Goal: Task Accomplishment & Management: Manage account settings

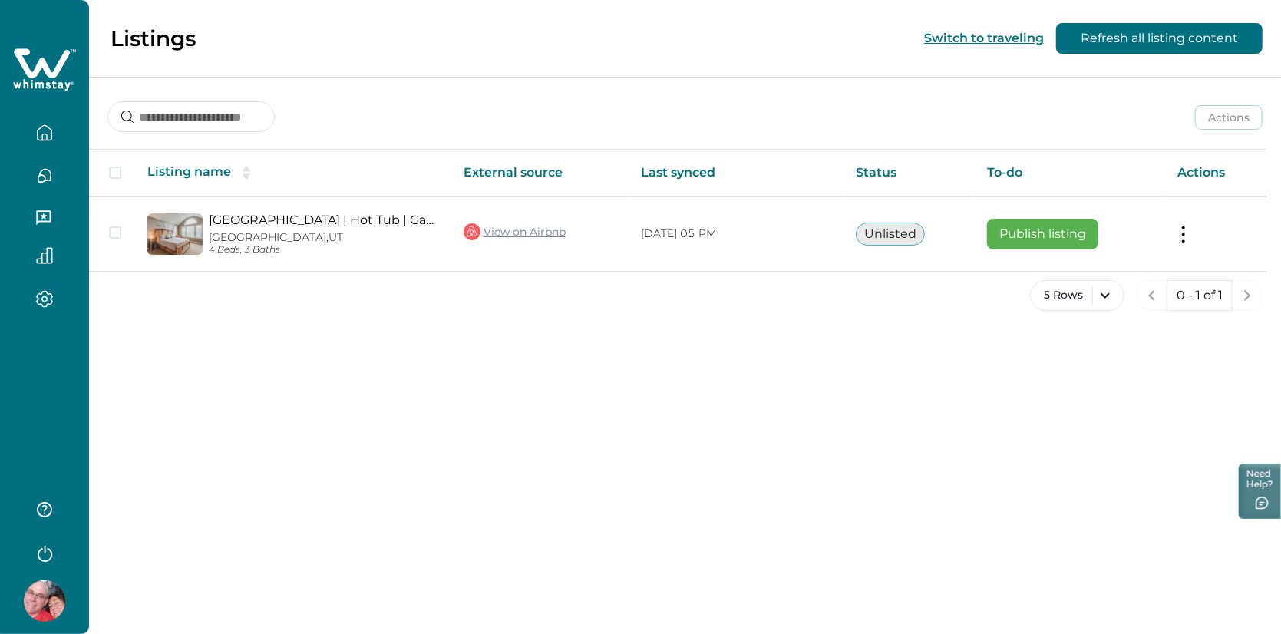
click at [40, 215] on icon "button" at bounding box center [44, 218] width 17 height 17
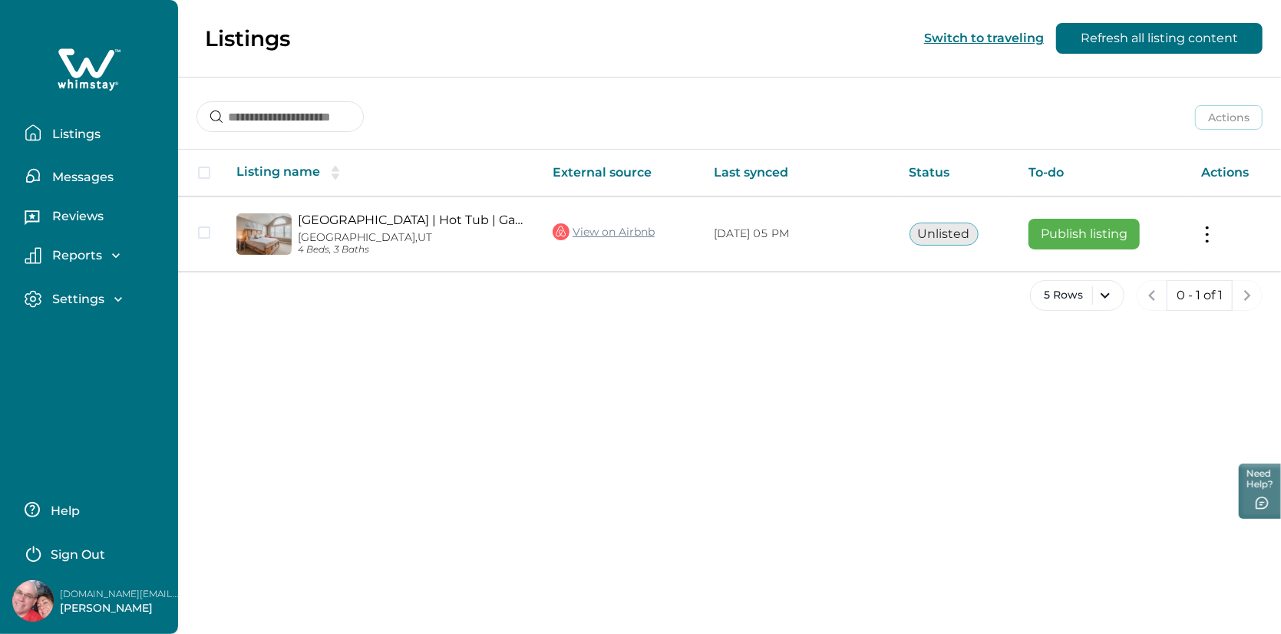
click at [48, 145] on button "Listings" at bounding box center [95, 132] width 141 height 31
click at [71, 129] on p "Listings" at bounding box center [74, 134] width 53 height 15
click at [90, 124] on button "Listings" at bounding box center [95, 132] width 141 height 31
click at [91, 206] on button "Reviews" at bounding box center [95, 218] width 141 height 31
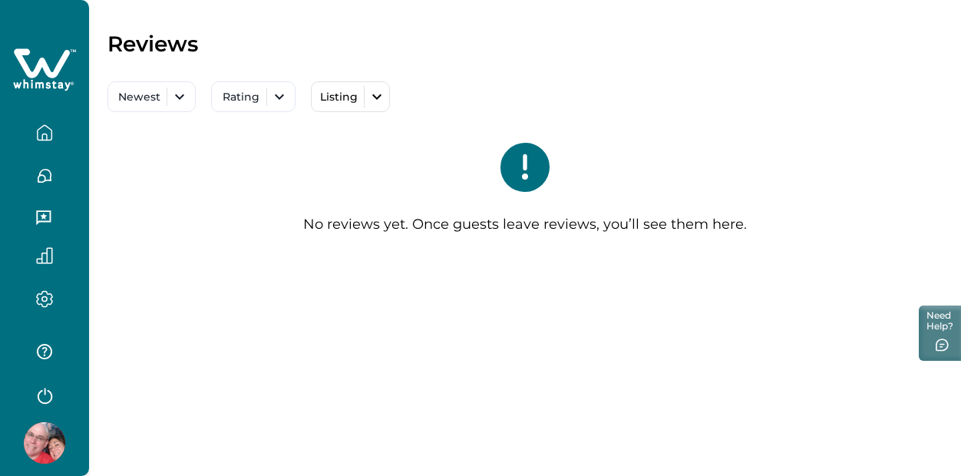
click at [51, 263] on icon "button" at bounding box center [44, 255] width 15 height 15
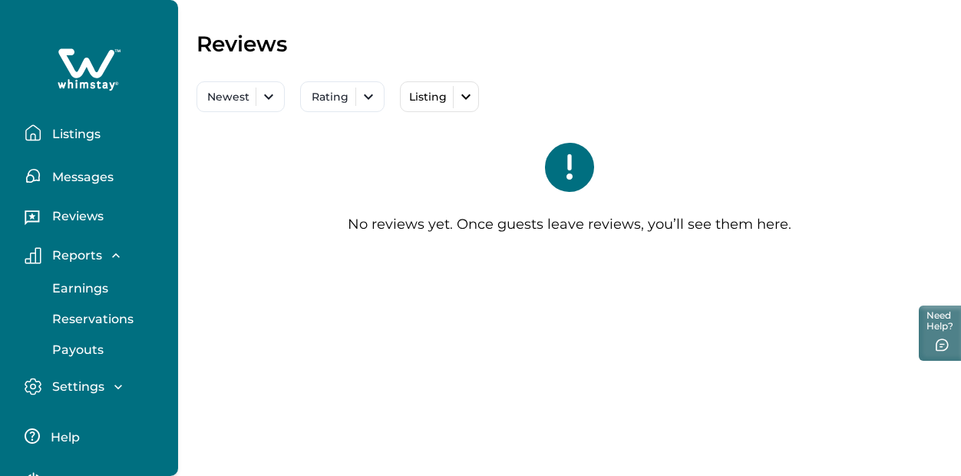
click at [96, 135] on p "Listings" at bounding box center [74, 134] width 53 height 15
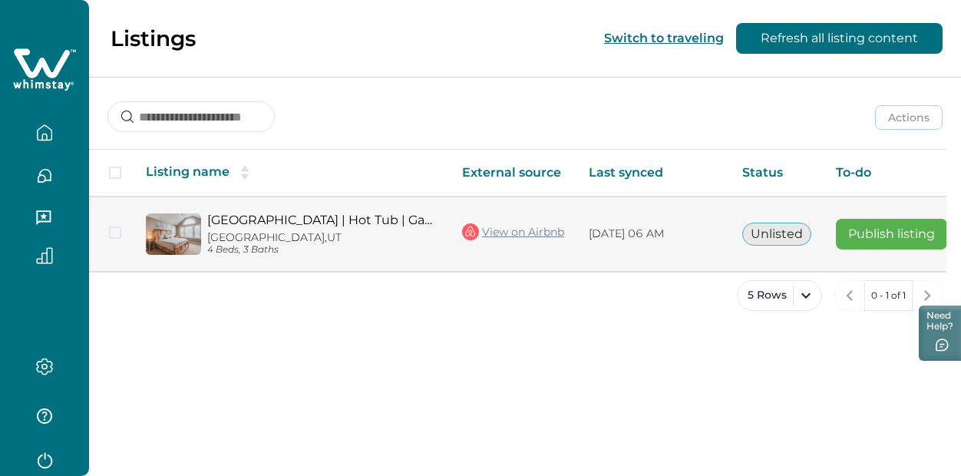
click at [204, 233] on tr "Mtn Townhouse | Hot Tub | Game Rm |Hike Bike SKI Cottonwood Heights, UT 4 Beds,…" at bounding box center [560, 234] width 943 height 74
click at [117, 231] on span at bounding box center [115, 232] width 12 height 12
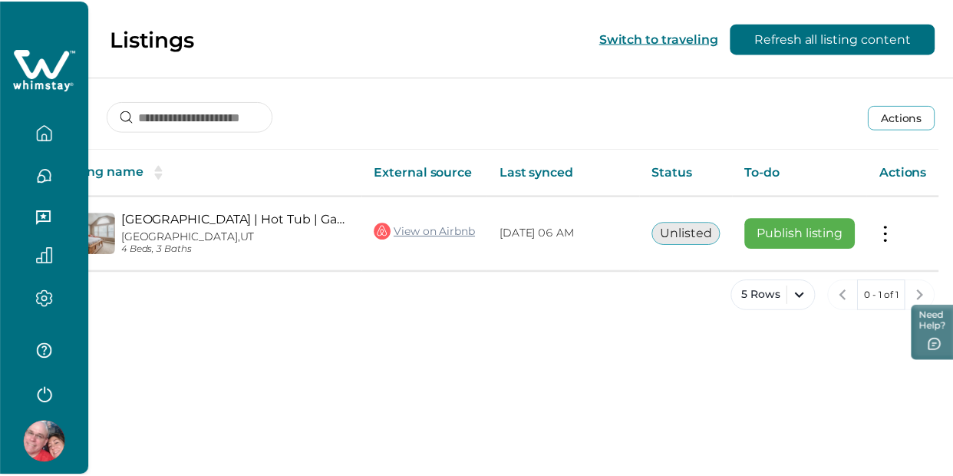
scroll to position [0, 85]
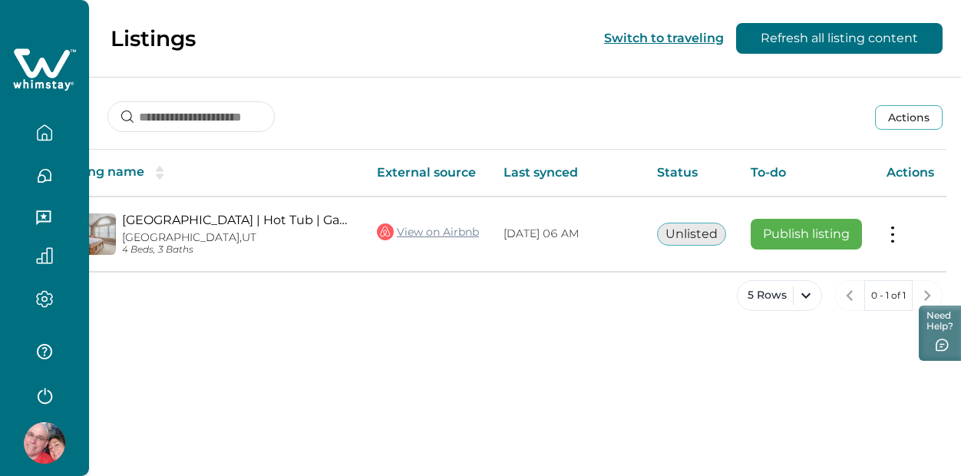
click at [907, 118] on button "Actions" at bounding box center [909, 117] width 68 height 25
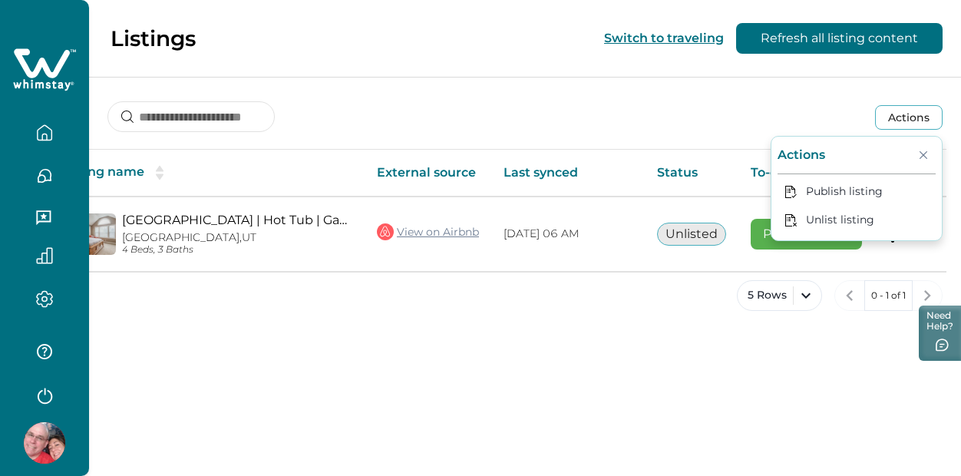
click at [907, 118] on button "Actions" at bounding box center [909, 117] width 68 height 25
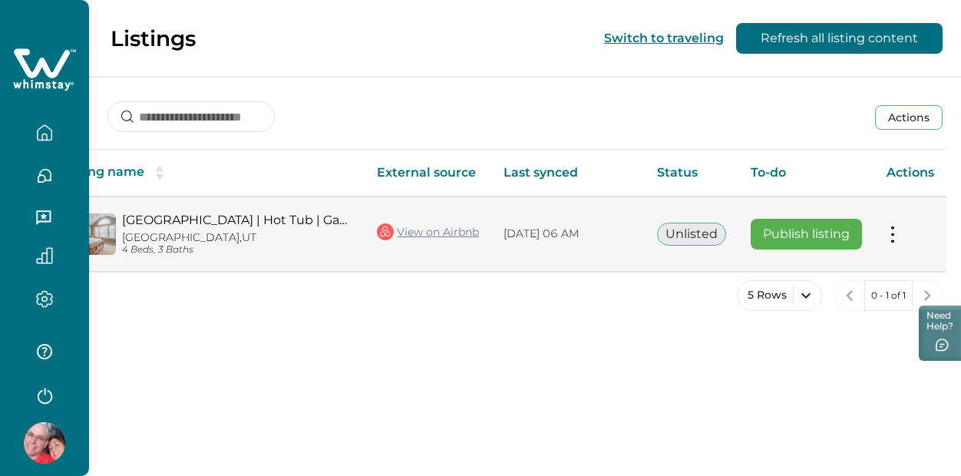
click at [895, 239] on button at bounding box center [893, 234] width 12 height 16
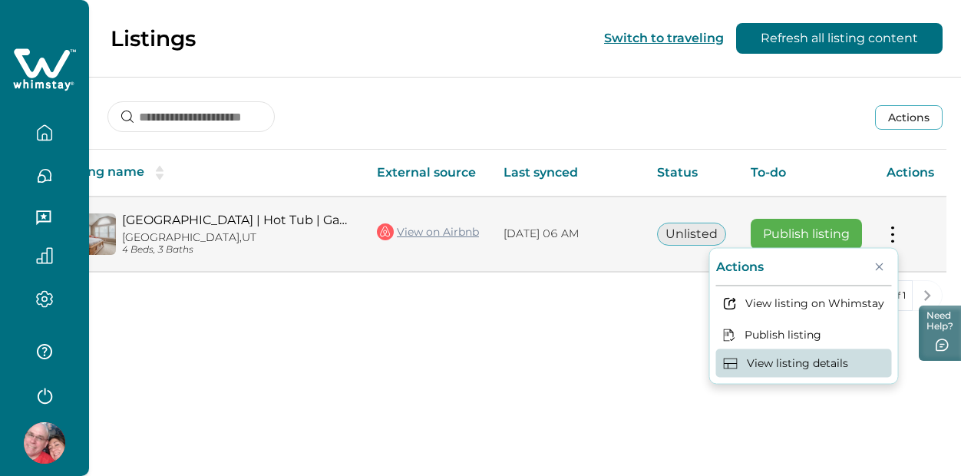
click at [818, 372] on button "View listing details" at bounding box center [804, 363] width 176 height 28
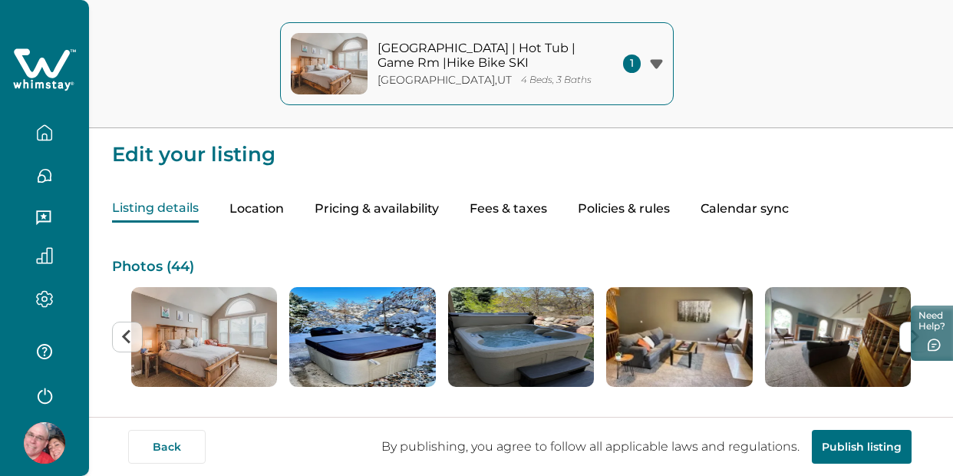
click at [658, 59] on icon "button" at bounding box center [656, 64] width 13 height 10
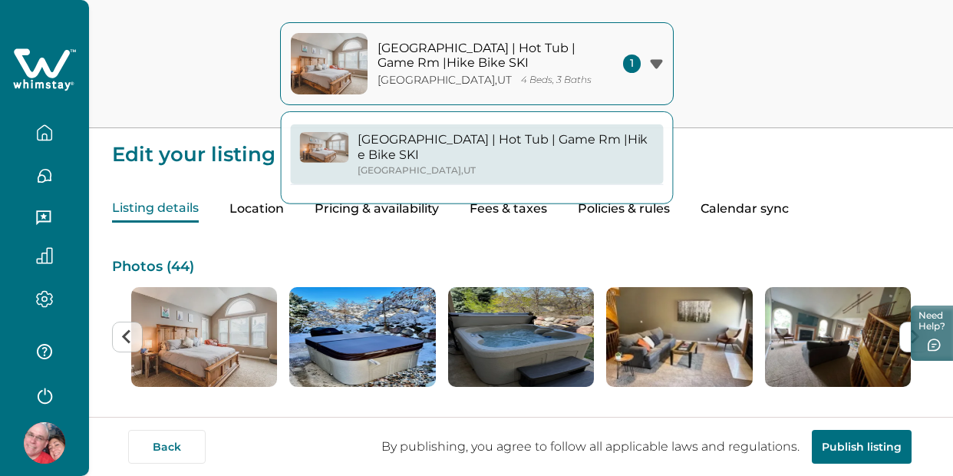
click at [732, 111] on div "Mtn Townhouse | Hot Tub | Game Rm |Hike Bike SKI Cottonwood Heights , UT 4 Beds…" at bounding box center [476, 64] width 953 height 128
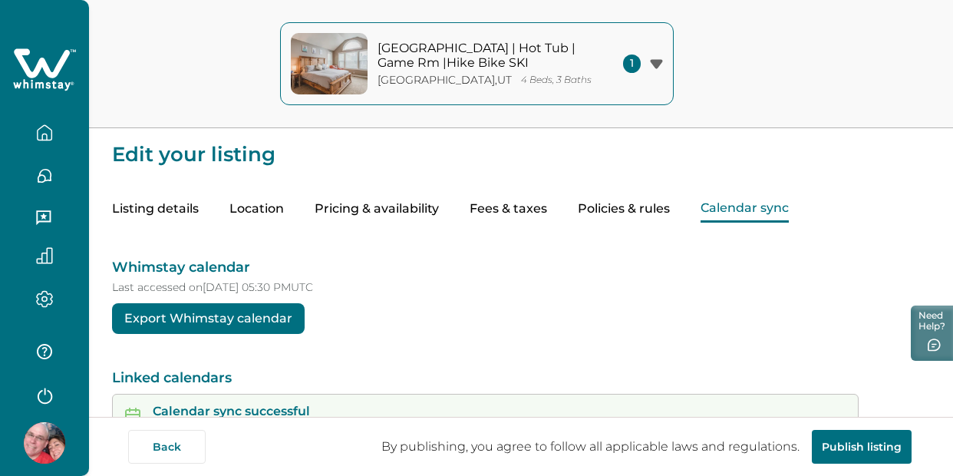
click at [743, 216] on button "Calendar sync" at bounding box center [745, 209] width 88 height 27
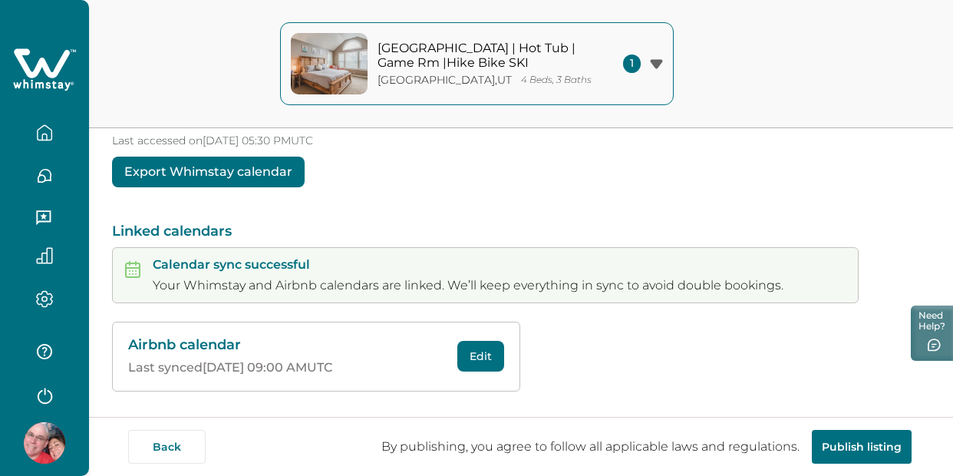
scroll to position [146, 0]
click at [475, 343] on button "Edit" at bounding box center [481, 357] width 47 height 31
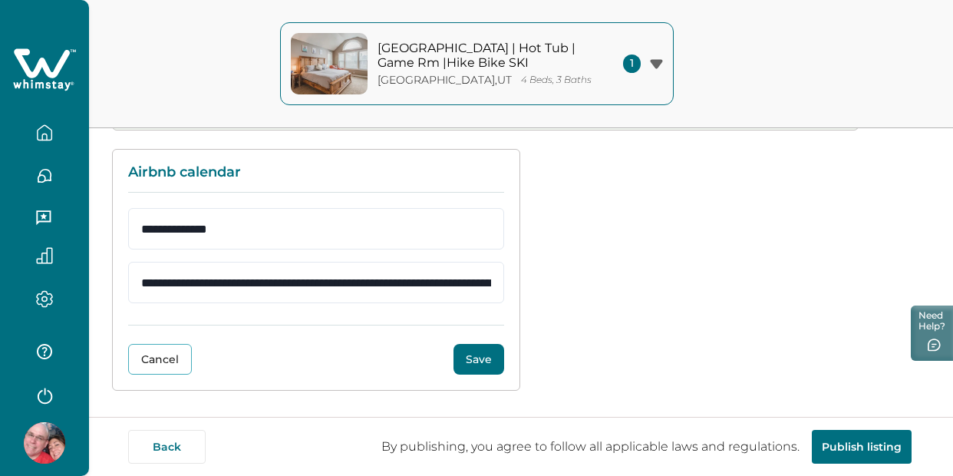
scroll to position [319, 0]
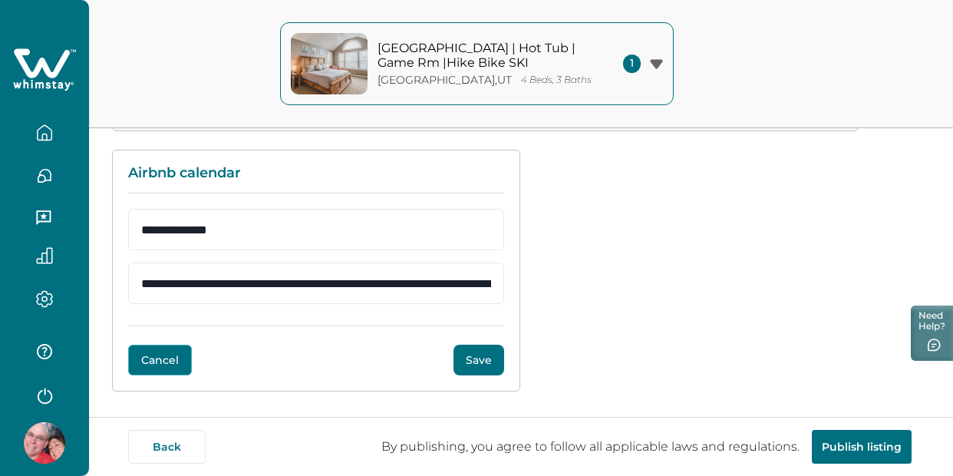
click at [164, 356] on button "Cancel" at bounding box center [160, 360] width 64 height 31
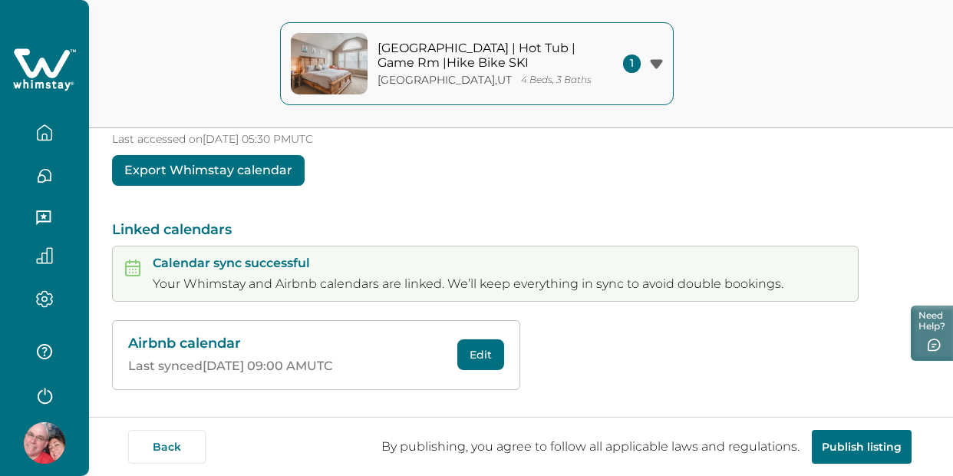
scroll to position [146, 0]
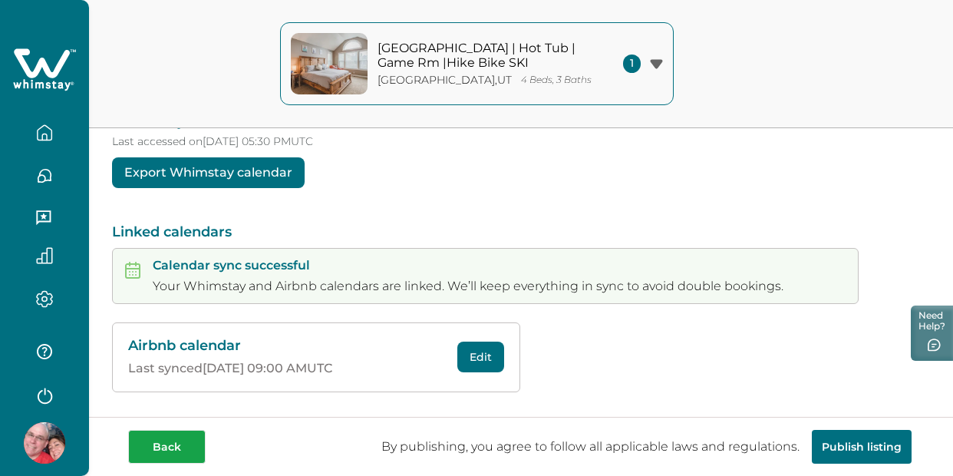
click at [171, 449] on button "Back" at bounding box center [167, 447] width 78 height 34
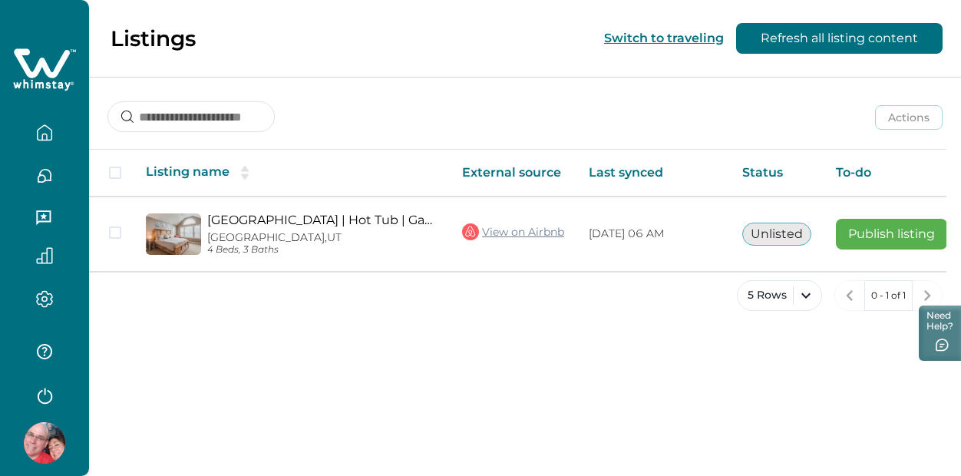
click at [48, 306] on icon "button" at bounding box center [44, 299] width 17 height 18
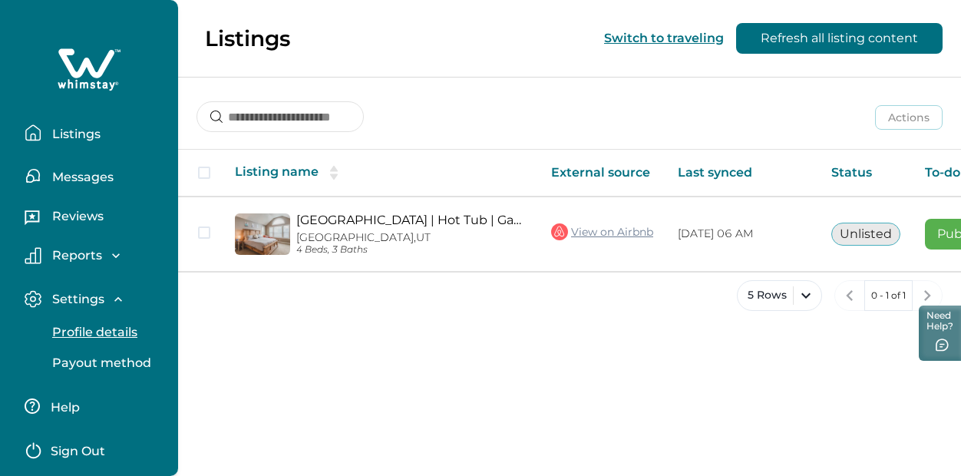
click at [128, 335] on p "Profile details" at bounding box center [93, 332] width 90 height 15
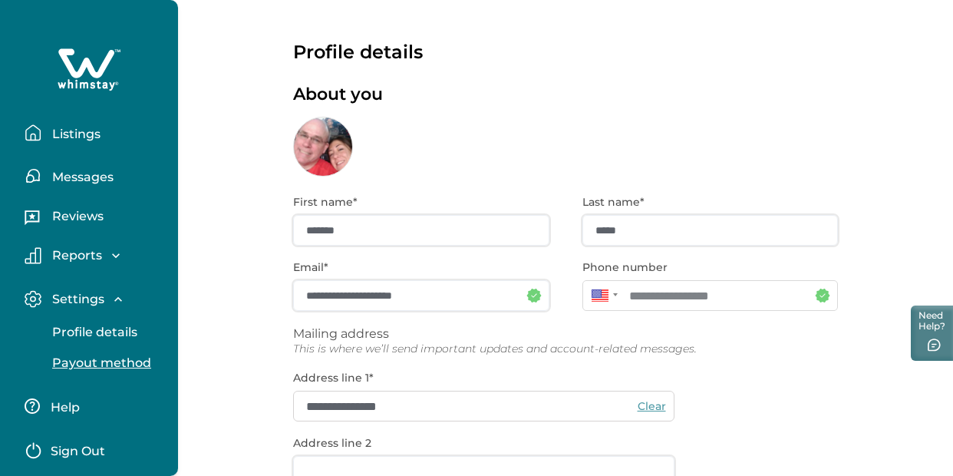
click at [130, 362] on p "Payout method" at bounding box center [100, 362] width 104 height 15
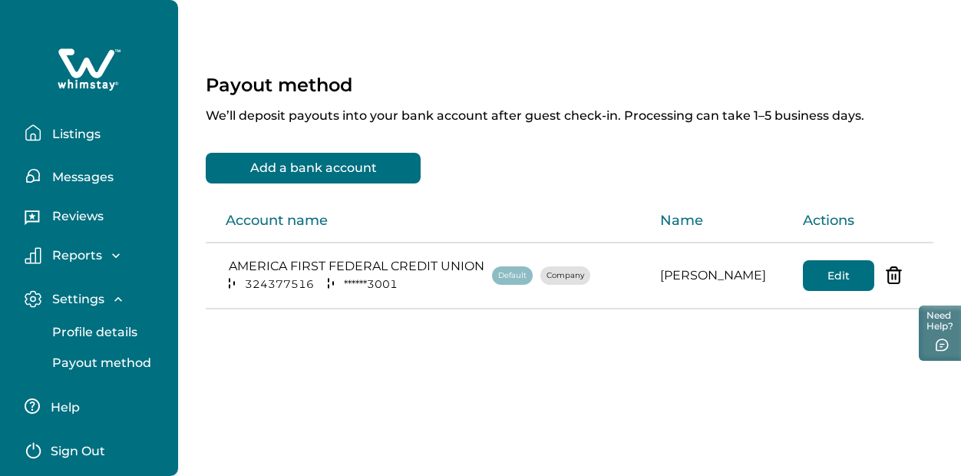
click at [896, 276] on div "Edit" at bounding box center [862, 275] width 118 height 31
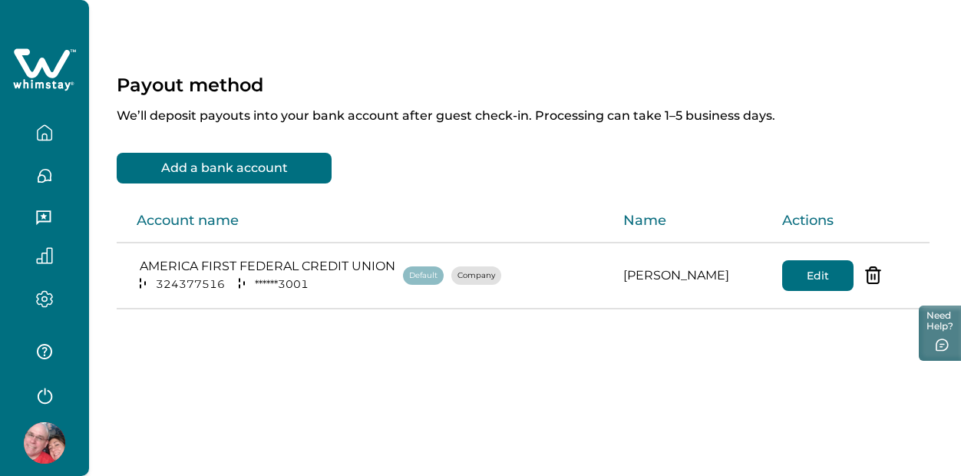
click at [871, 278] on icon "delete-acc" at bounding box center [871, 277] width 0 height 5
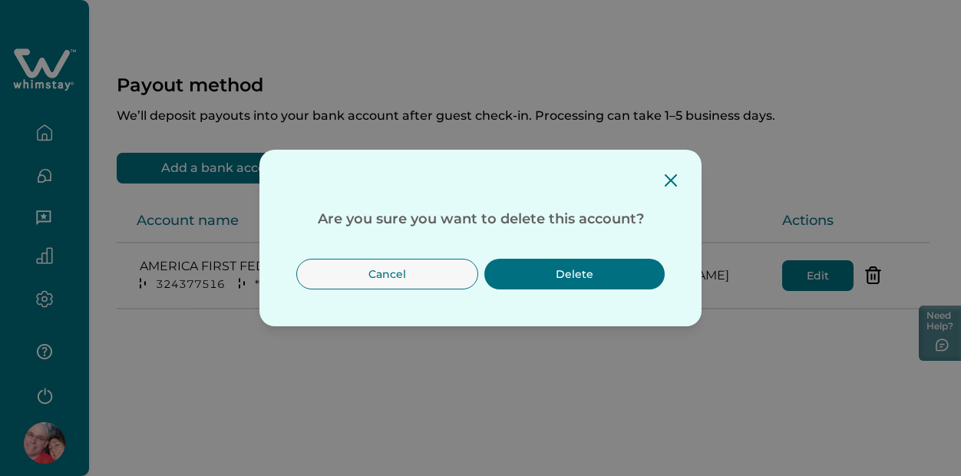
click at [616, 286] on button "Delete" at bounding box center [574, 274] width 180 height 31
